Goal: Register for event/course

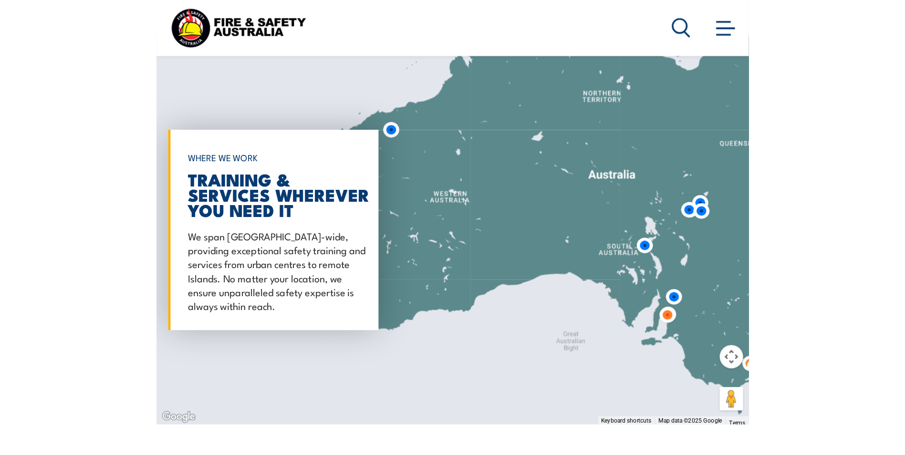
scroll to position [1301, 0]
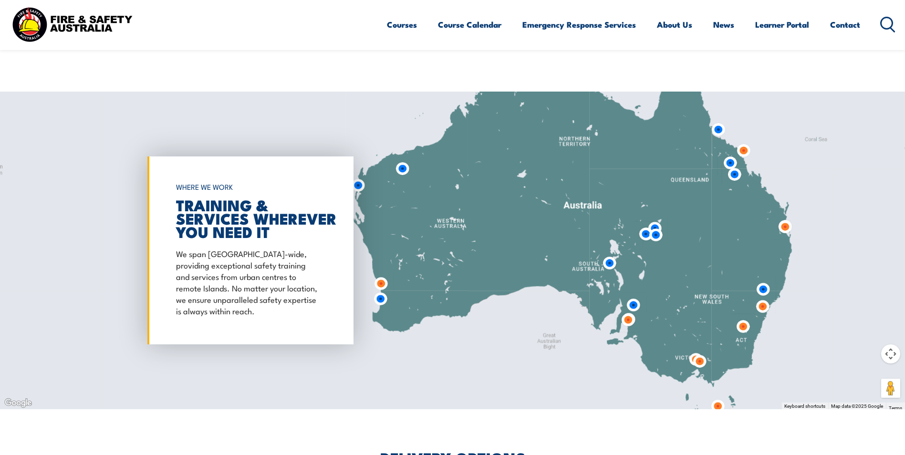
click at [410, 25] on link "Courses" at bounding box center [402, 24] width 30 height 25
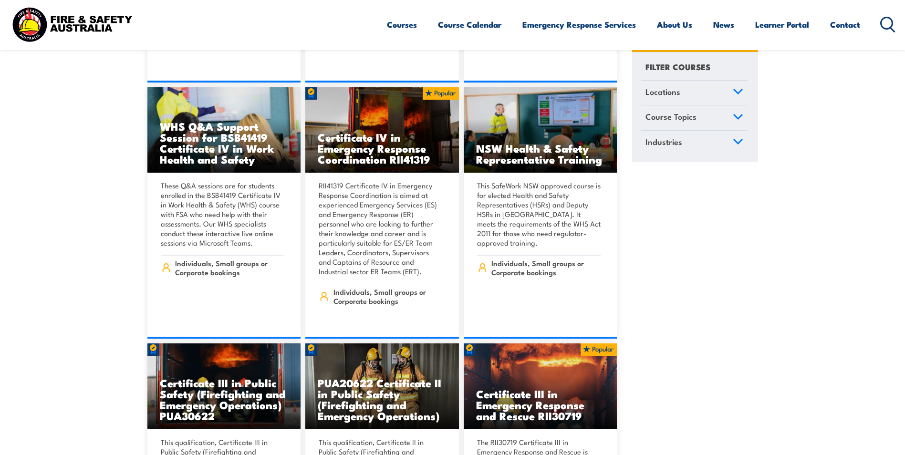
scroll to position [2147, 0]
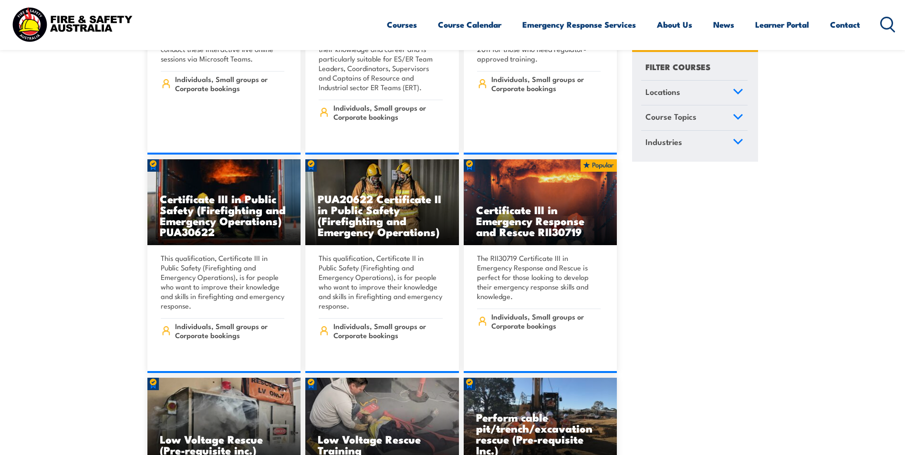
click at [727, 94] on link "Locations" at bounding box center [694, 93] width 106 height 25
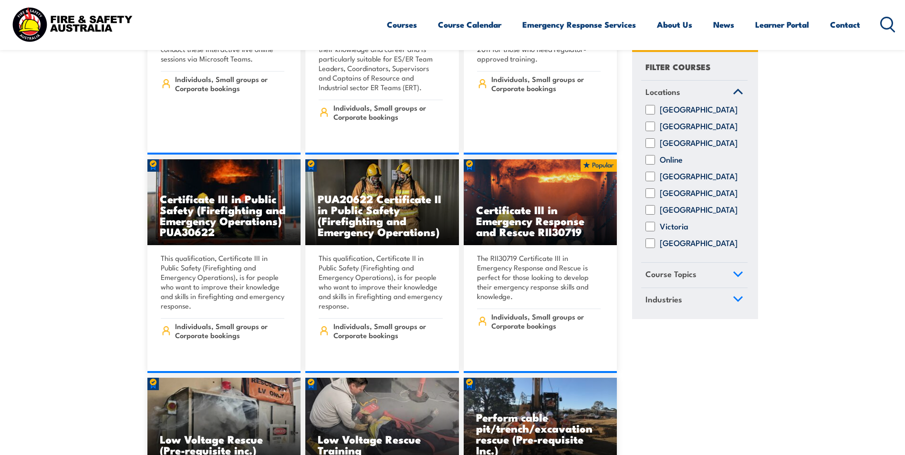
click at [667, 249] on label "[GEOGRAPHIC_DATA]" at bounding box center [699, 244] width 78 height 10
click at [655, 249] on input "[GEOGRAPHIC_DATA]" at bounding box center [650, 244] width 10 height 10
checkbox input "true"
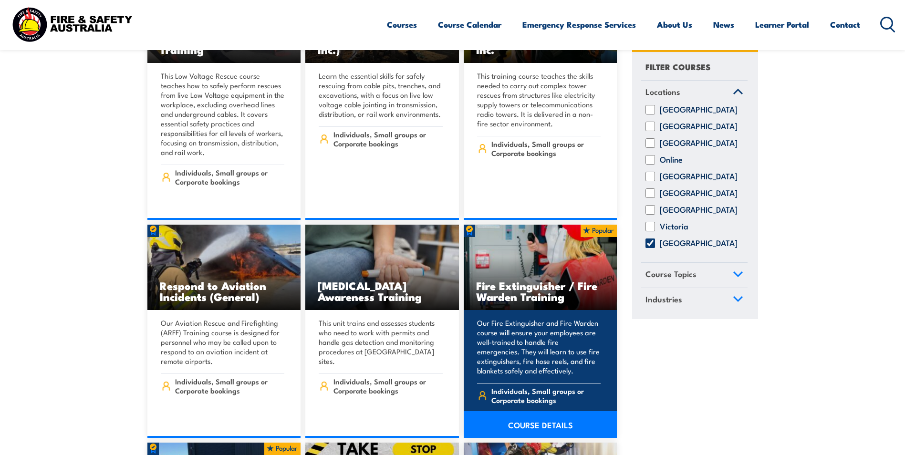
scroll to position [1861, 0]
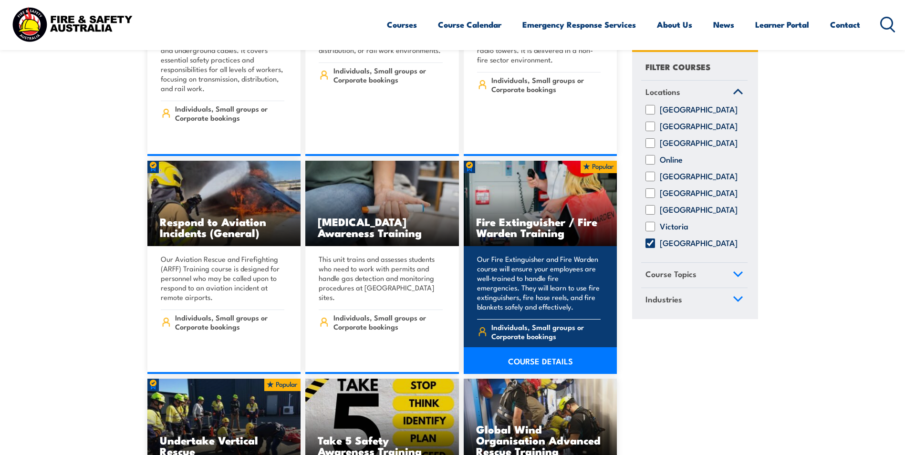
click at [552, 200] on img at bounding box center [541, 204] width 154 height 86
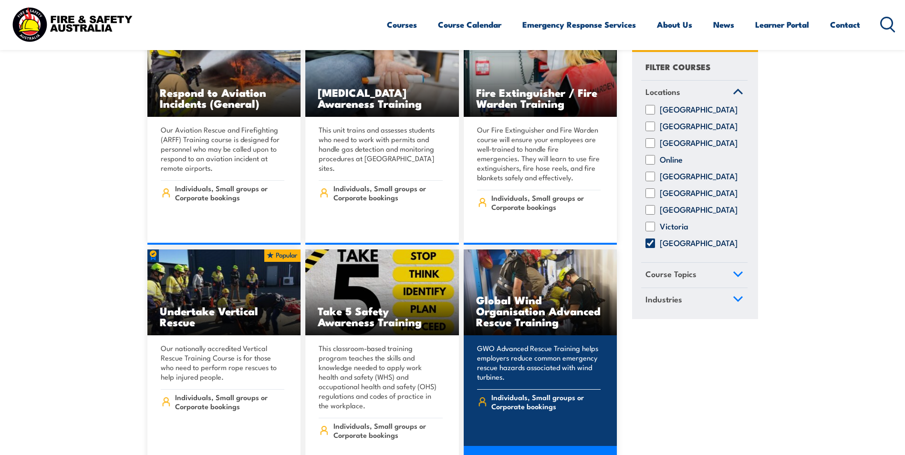
scroll to position [2004, 0]
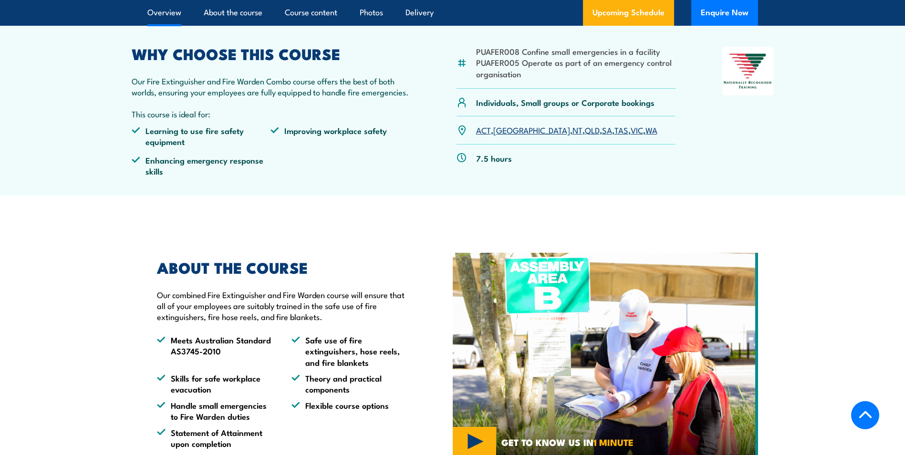
scroll to position [382, 0]
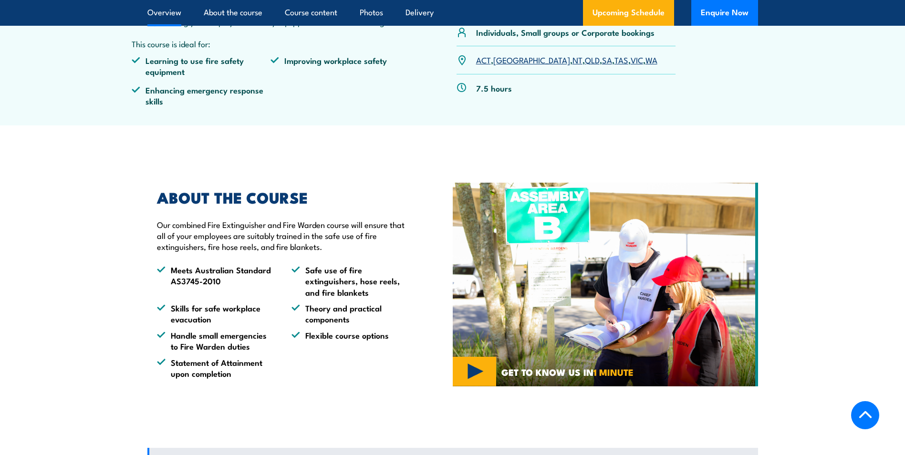
click at [88, 355] on section "ABOUT THE COURSE Our combined Fire Extinguisher and Fire Warden course will ens…" at bounding box center [452, 284] width 905 height 237
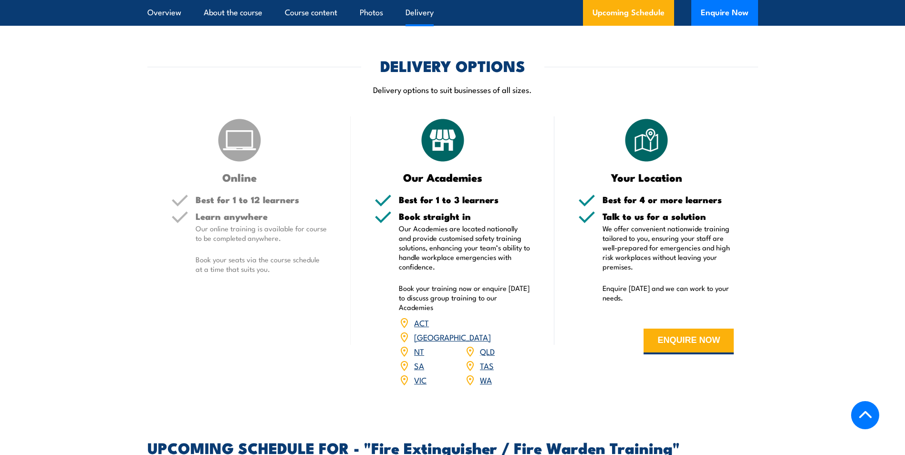
scroll to position [1145, 0]
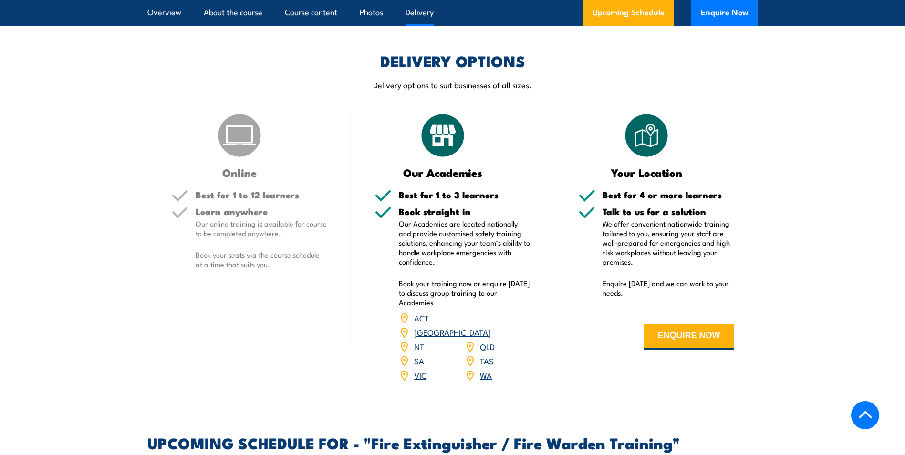
click at [798, 308] on section "DELIVERY OPTIONS Delivery options to suit businesses of all sizes. Online Best …" at bounding box center [452, 224] width 905 height 340
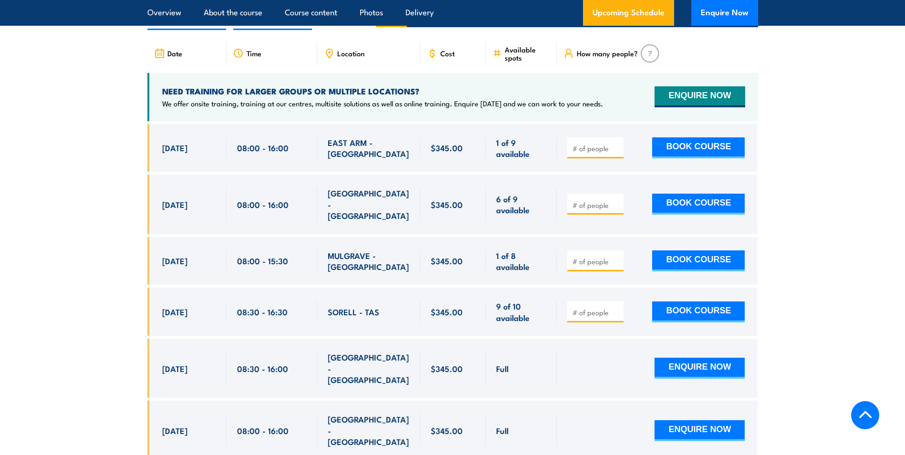
scroll to position [1622, 0]
